Goal: Communication & Community: Answer question/provide support

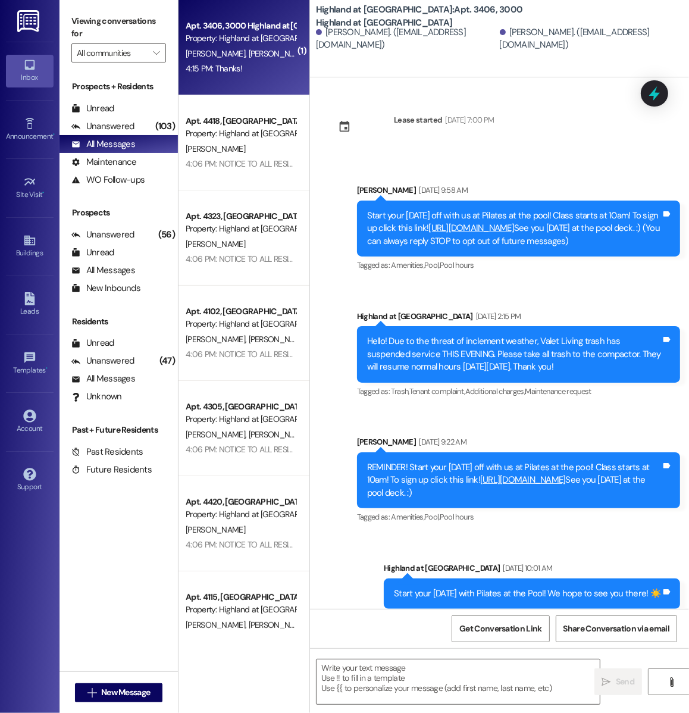
scroll to position [9171, 0]
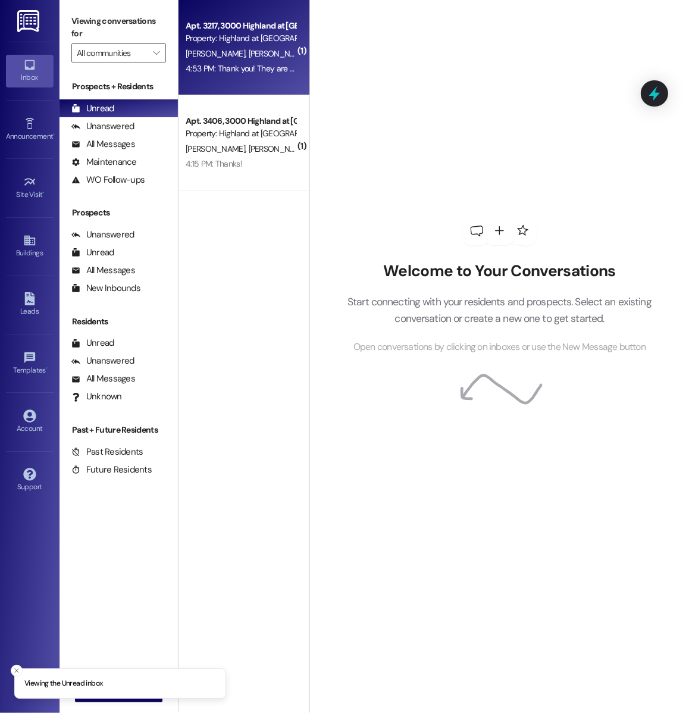
click at [279, 60] on div "[PERSON_NAME] [PERSON_NAME]" at bounding box center [241, 53] width 112 height 15
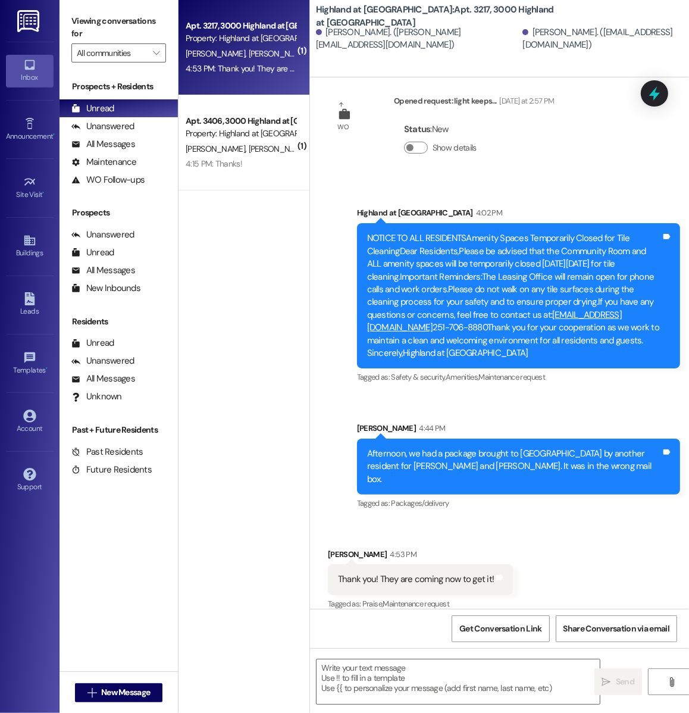
scroll to position [5685, 0]
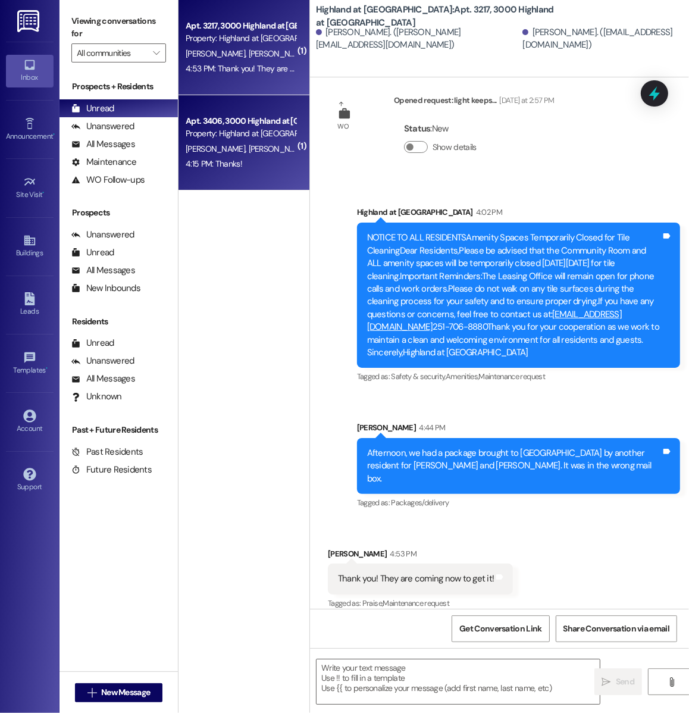
click at [275, 142] on div "[PERSON_NAME] [PERSON_NAME]" at bounding box center [241, 149] width 112 height 15
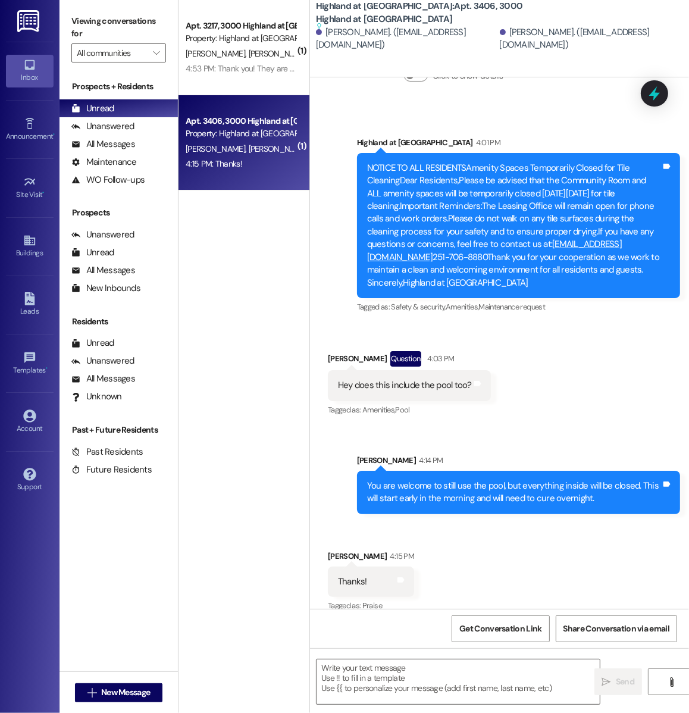
scroll to position [9223, 0]
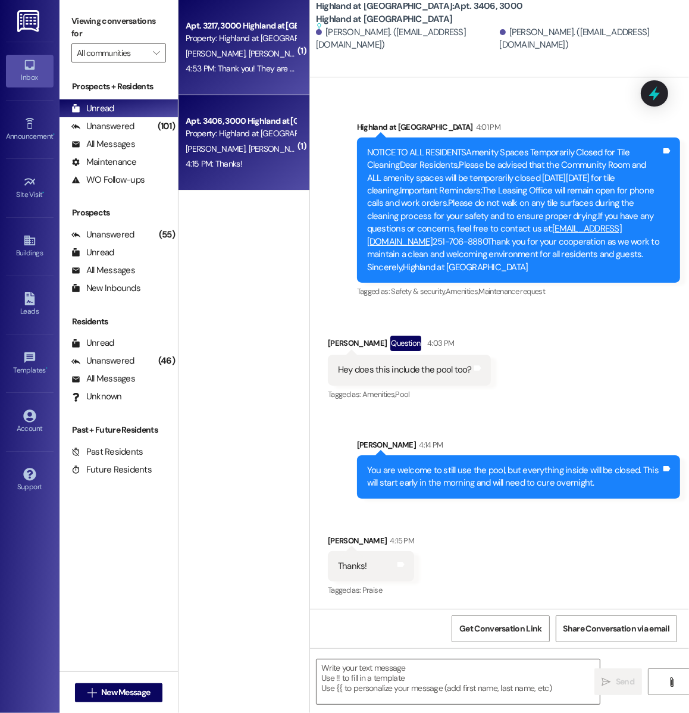
click at [200, 74] on div "4:53 PM: Thank you! They are coming now to get it! 4:53 PM: Thank you! They are…" at bounding box center [241, 68] width 112 height 15
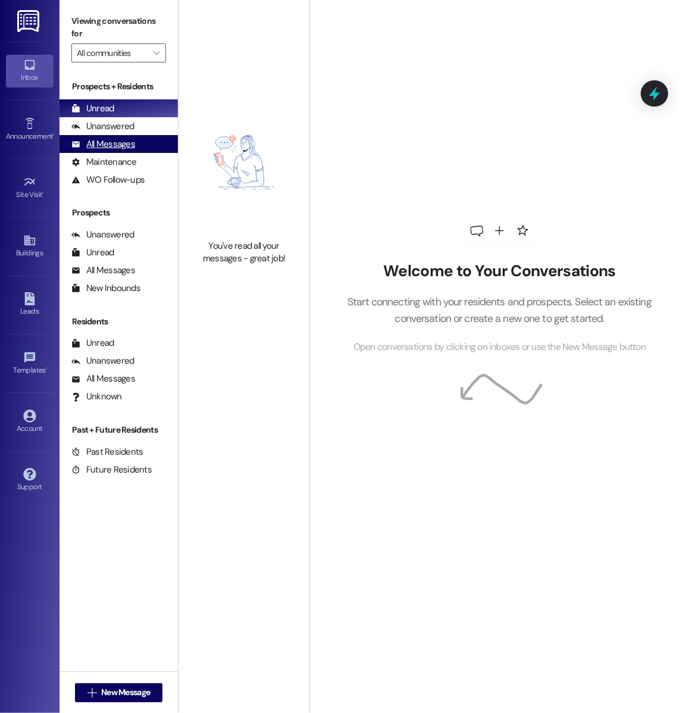
click at [129, 143] on div "All Messages" at bounding box center [103, 144] width 64 height 12
